Goal: Task Accomplishment & Management: Use online tool/utility

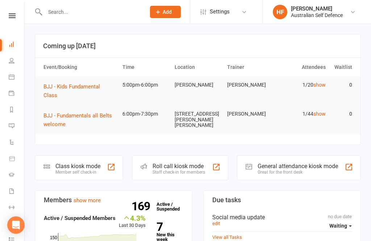
click at [82, 84] on span "BJJ - Kids Fundamental Class" at bounding box center [71, 90] width 56 height 15
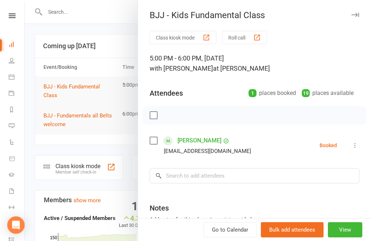
click at [357, 231] on button "View" at bounding box center [345, 229] width 34 height 15
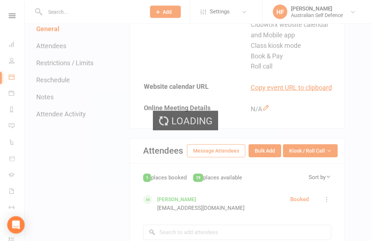
scroll to position [268, 0]
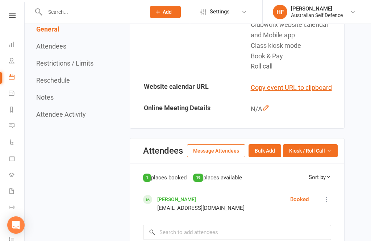
click at [328, 144] on button "Kiosk / Roll Call" at bounding box center [310, 150] width 55 height 13
click at [323, 161] on link "Enter Kiosk Mode" at bounding box center [301, 167] width 72 height 14
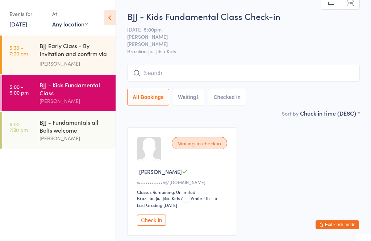
click at [202, 67] on input "search" at bounding box center [243, 73] width 232 height 17
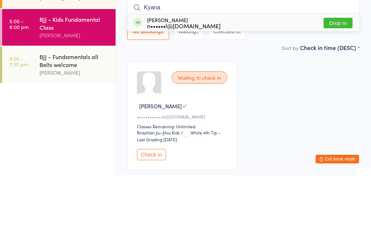
type input "Kyana"
click at [336, 83] on button "Drop in" at bounding box center [337, 88] width 29 height 10
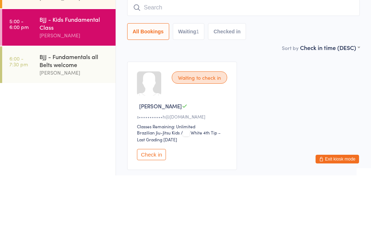
scroll to position [50, 0]
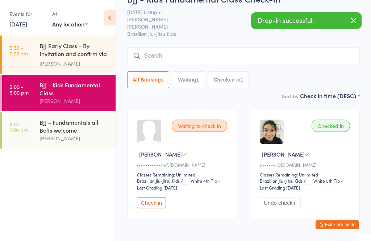
click at [184, 55] on input "search" at bounding box center [243, 55] width 232 height 17
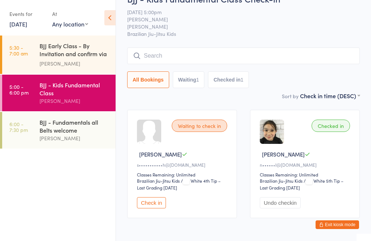
scroll to position [17, 0]
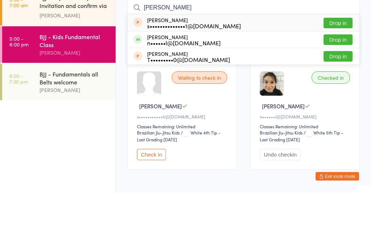
type input "Hugh"
click at [341, 83] on button "Drop in" at bounding box center [337, 88] width 29 height 10
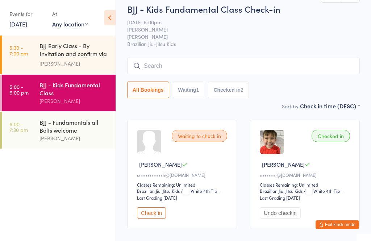
scroll to position [0, 0]
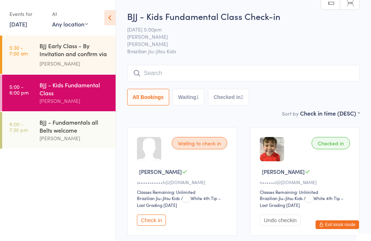
click at [222, 69] on input "search" at bounding box center [243, 73] width 232 height 17
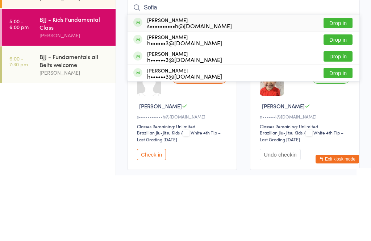
type input "Sofia"
click at [340, 83] on button "Drop in" at bounding box center [337, 88] width 29 height 10
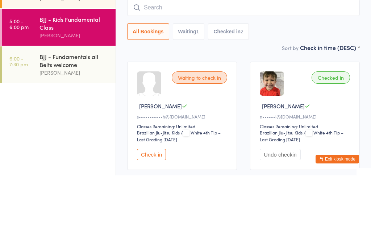
scroll to position [66, 0]
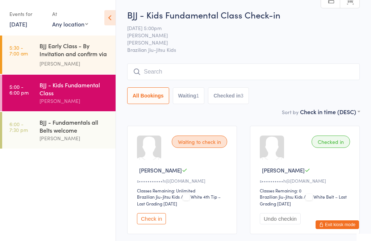
click at [236, 67] on input "search" at bounding box center [243, 71] width 232 height 17
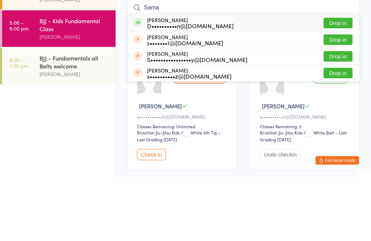
type input "Sama"
click at [340, 82] on button "Drop in" at bounding box center [337, 87] width 29 height 10
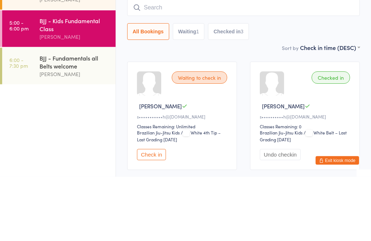
scroll to position [66, 0]
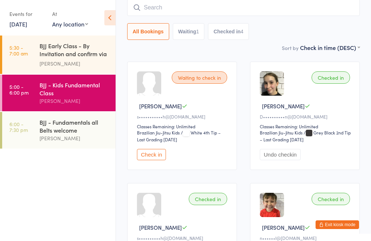
click at [184, 13] on input "search" at bounding box center [243, 7] width 232 height 17
click at [181, 10] on input "search" at bounding box center [243, 7] width 232 height 17
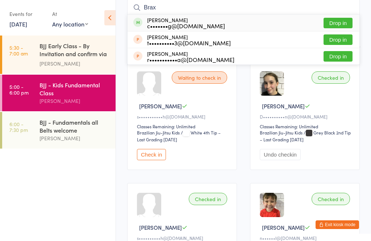
type input "Brax"
click at [341, 18] on button "Drop in" at bounding box center [337, 23] width 29 height 10
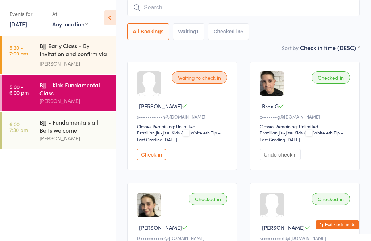
scroll to position [0, 0]
